Goal: Navigation & Orientation: Find specific page/section

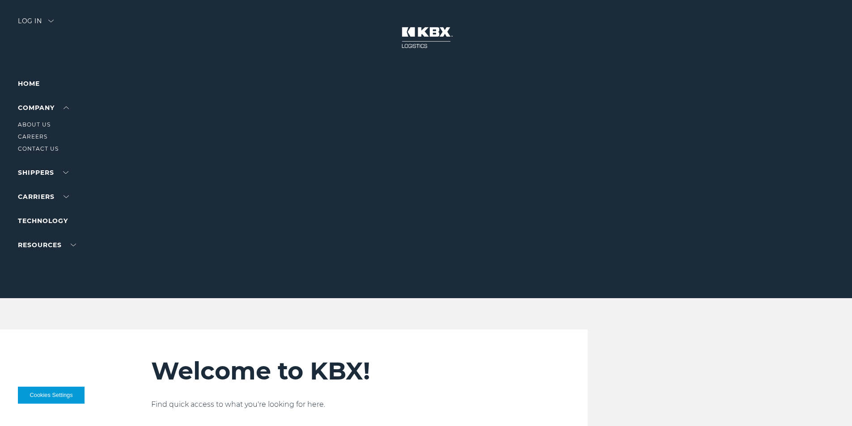
click at [60, 113] on li "Company About Us Careers Contact Us" at bounding box center [57, 127] width 78 height 51
click at [42, 123] on link "About Us" at bounding box center [34, 124] width 33 height 7
